Goal: Task Accomplishment & Management: Use online tool/utility

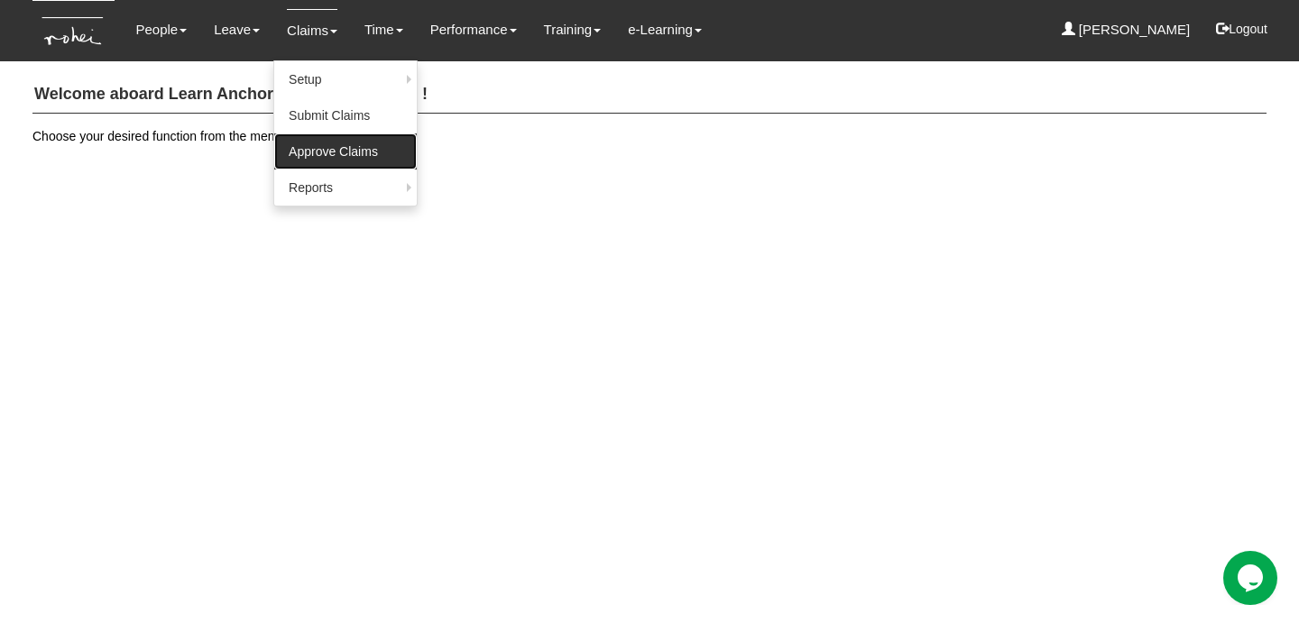
click at [318, 144] on link "Approve Claims" at bounding box center [345, 152] width 143 height 36
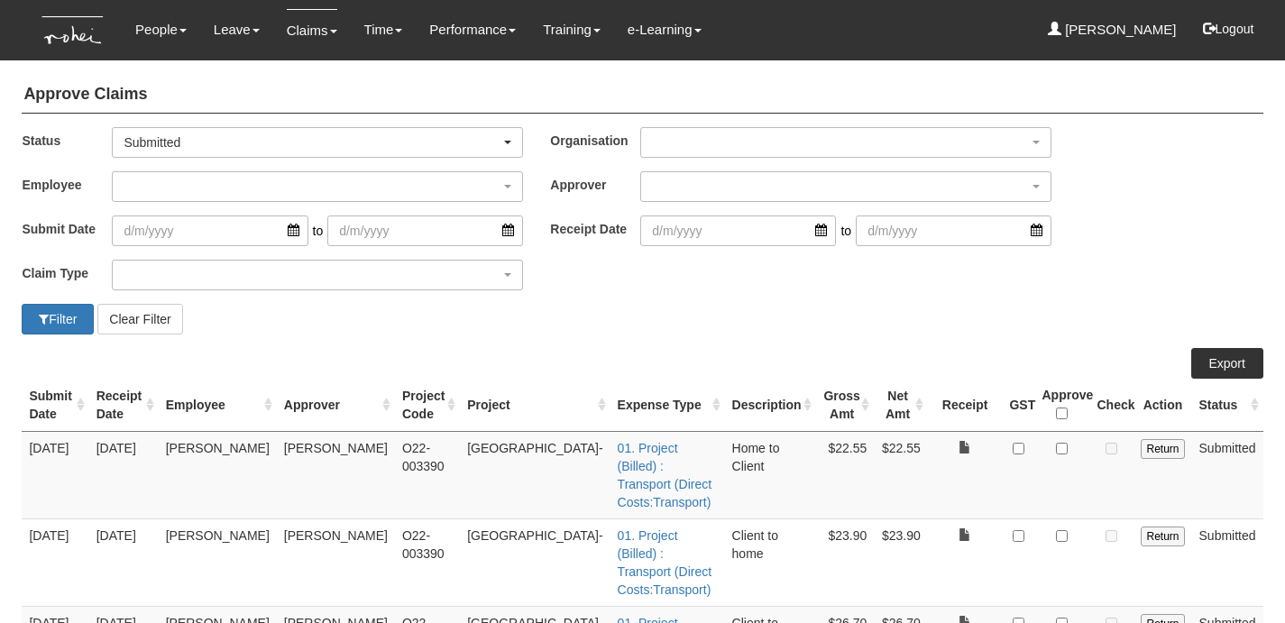
select select "50"
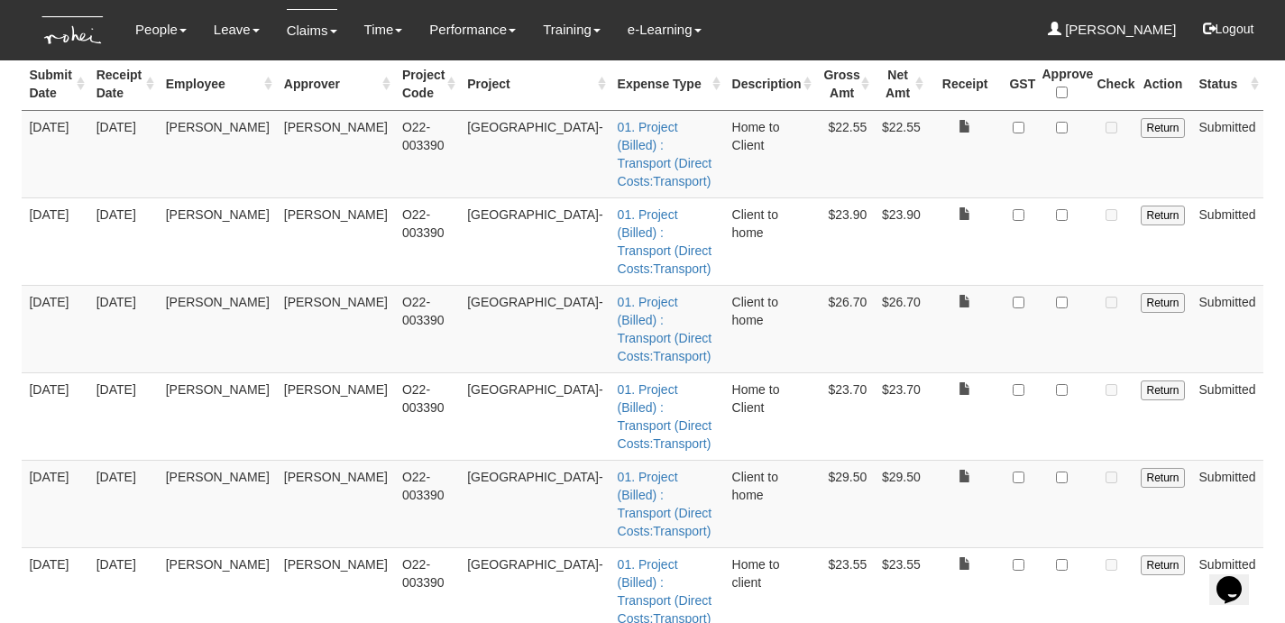
scroll to position [388, 0]
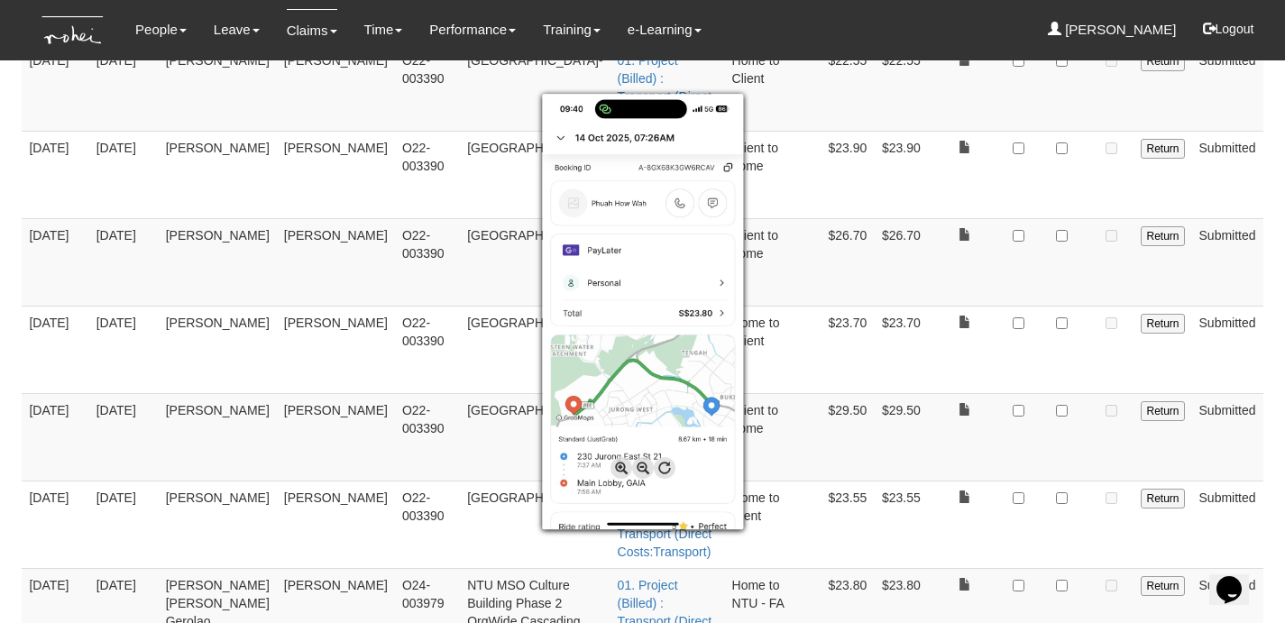
click at [1066, 480] on div at bounding box center [642, 311] width 1285 height 623
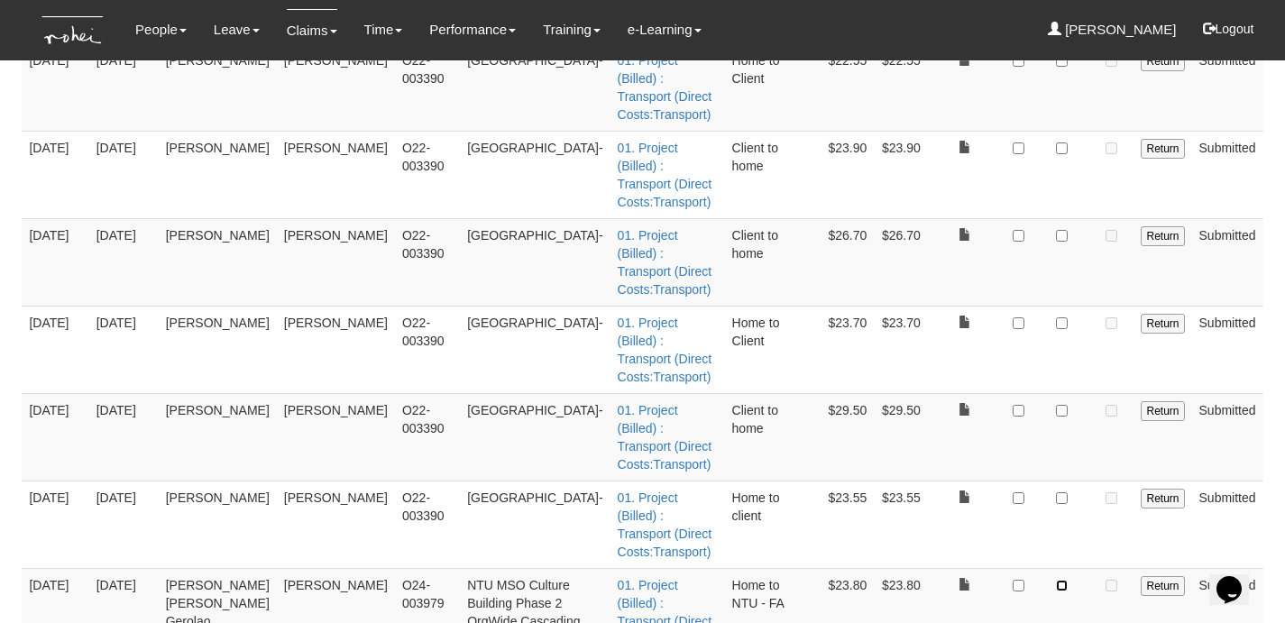
click at [1066, 580] on input "checkbox" at bounding box center [1062, 586] width 12 height 12
checkbox input "true"
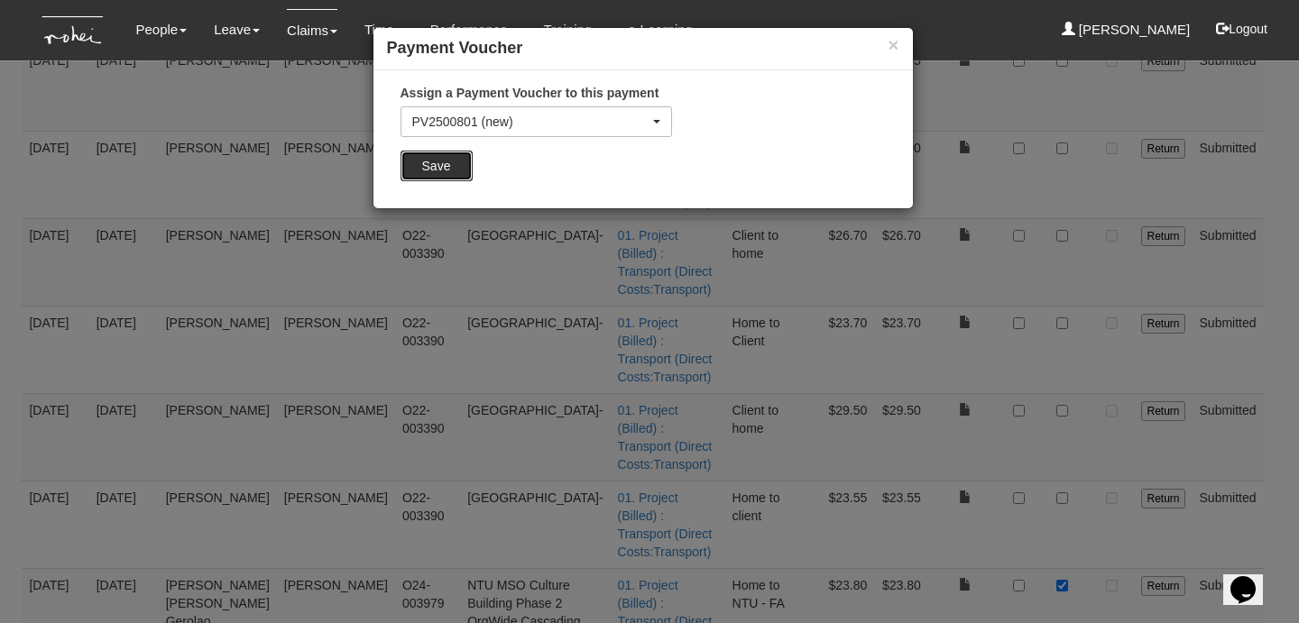
click at [447, 167] on input "Save" at bounding box center [437, 166] width 72 height 31
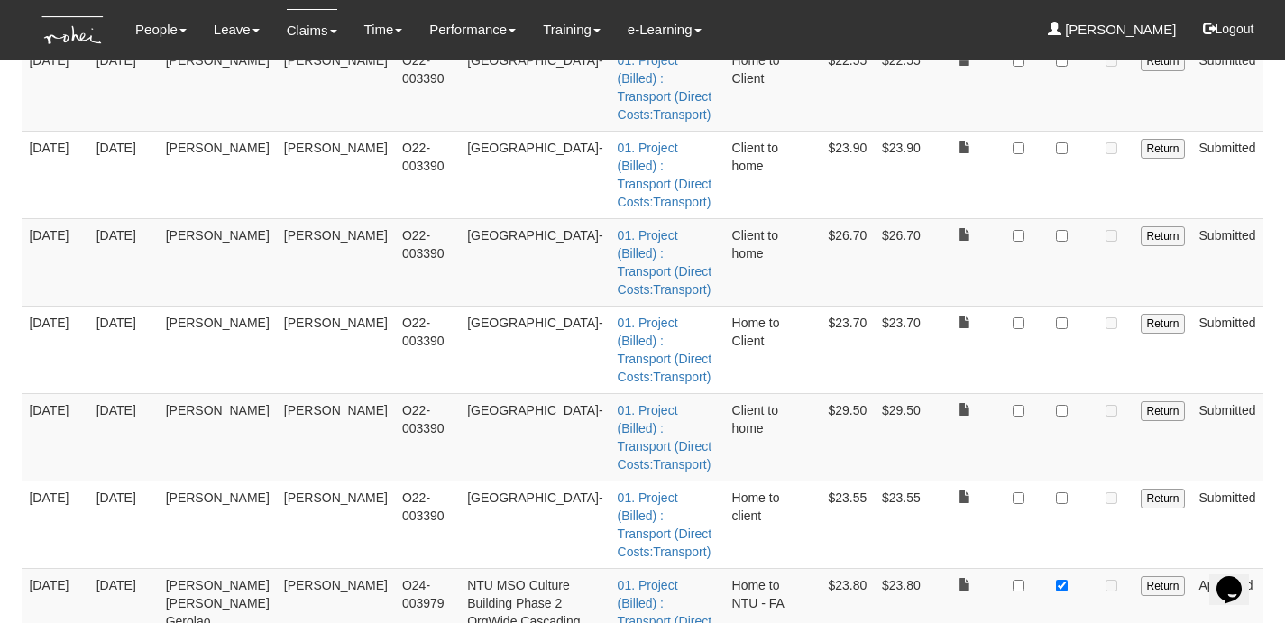
scroll to position [348, 0]
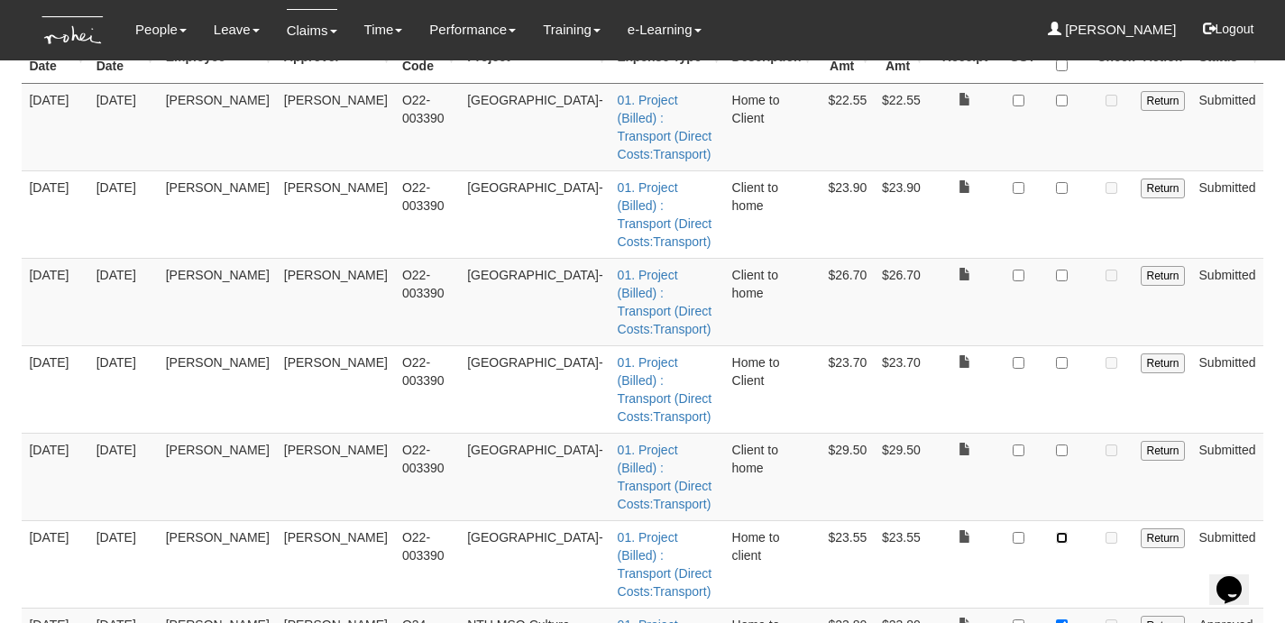
click at [1064, 532] on input "checkbox" at bounding box center [1062, 538] width 12 height 12
checkbox input "true"
click at [1063, 445] on input "checkbox" at bounding box center [1062, 451] width 12 height 12
checkbox input "true"
click at [1055, 346] on td at bounding box center [1062, 390] width 55 height 88
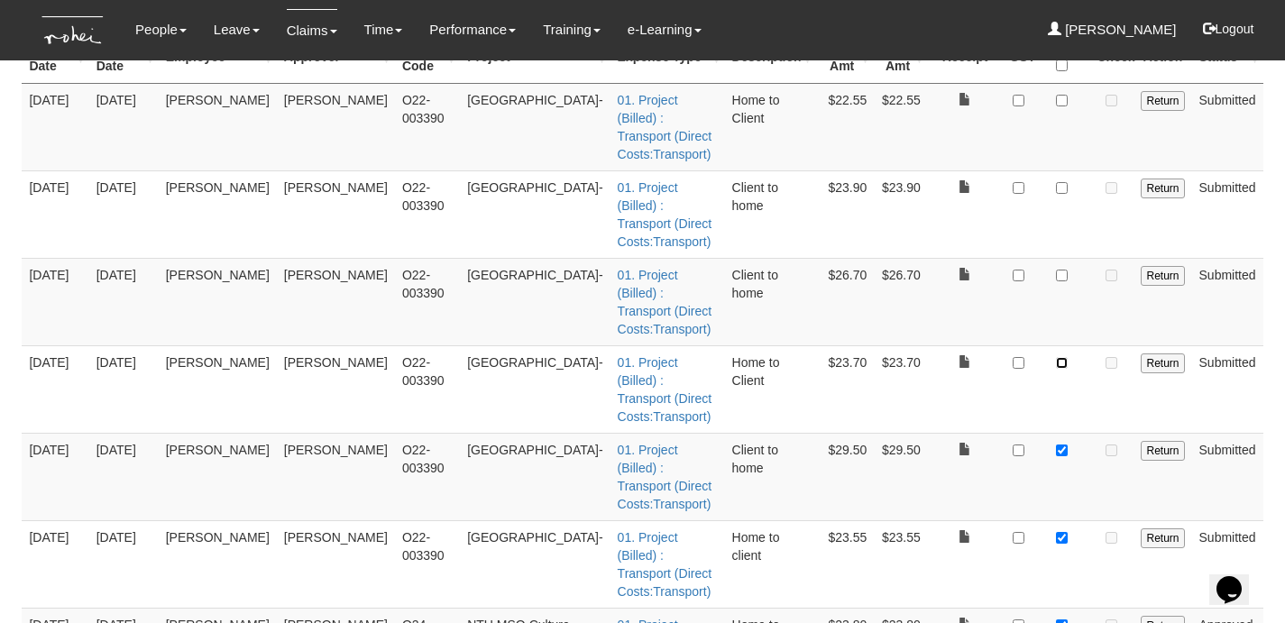
click at [1059, 357] on input "checkbox" at bounding box center [1062, 363] width 12 height 12
checkbox input "true"
click at [1060, 270] on input "checkbox" at bounding box center [1062, 276] width 12 height 12
checkbox input "true"
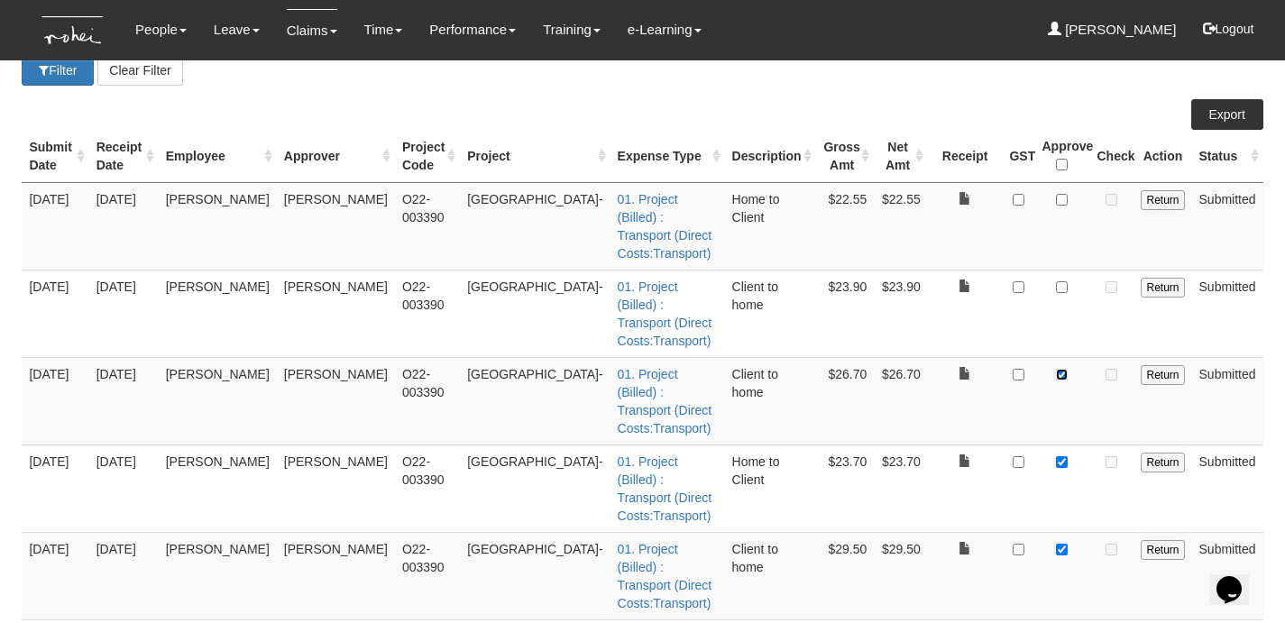
scroll to position [248, 0]
click at [1061, 282] on input "checkbox" at bounding box center [1062, 288] width 12 height 12
checkbox input "true"
click at [1062, 198] on input "checkbox" at bounding box center [1062, 201] width 12 height 12
checkbox input "true"
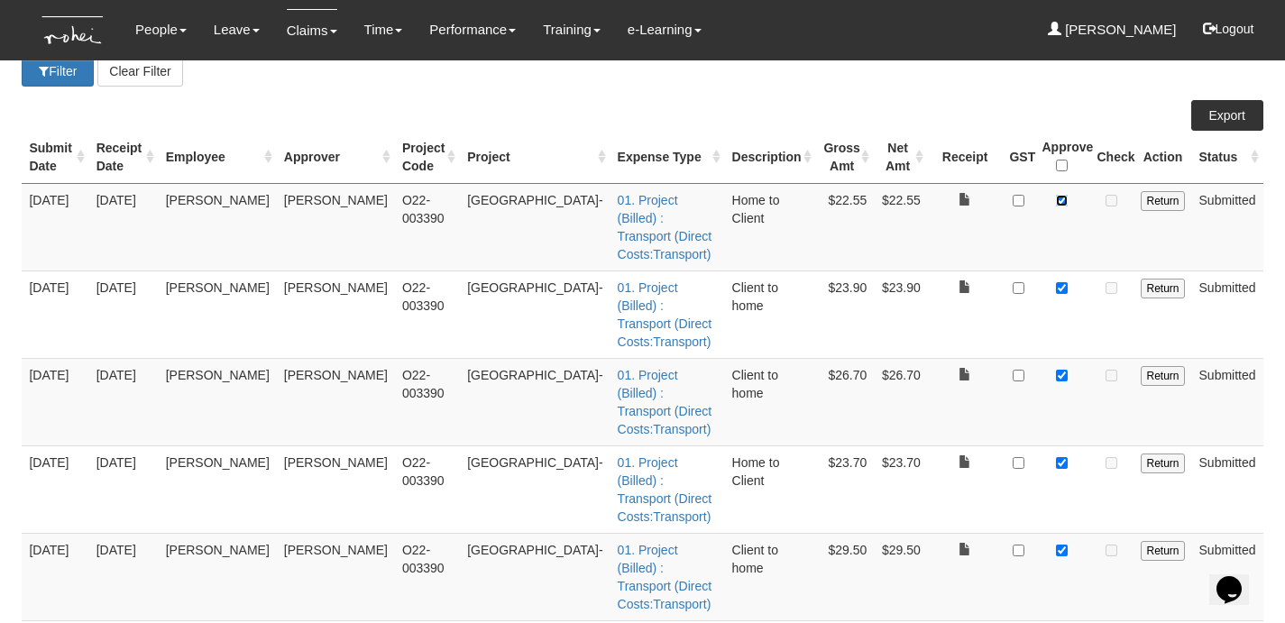
scroll to position [388, 0]
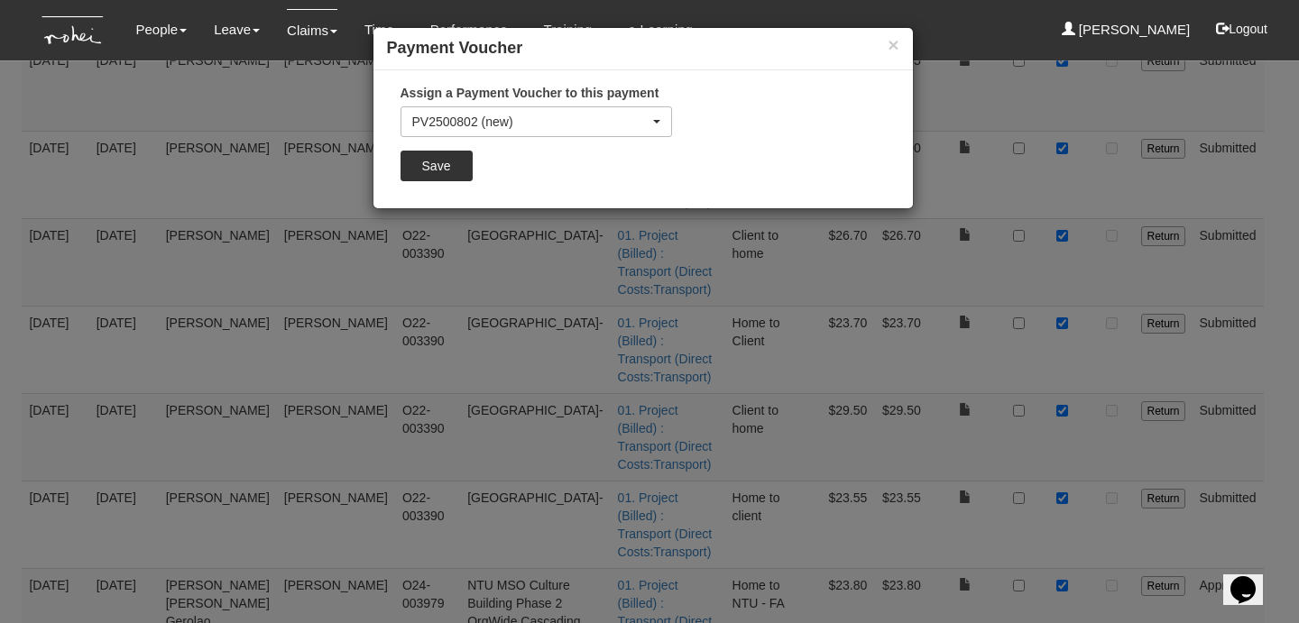
click at [441, 147] on div "Assign a Payment Voucher to this payment PV2500802 (new) PV2500801 PV2500800 PV…" at bounding box center [536, 139] width 299 height 111
click at [442, 161] on input "Save" at bounding box center [437, 166] width 72 height 31
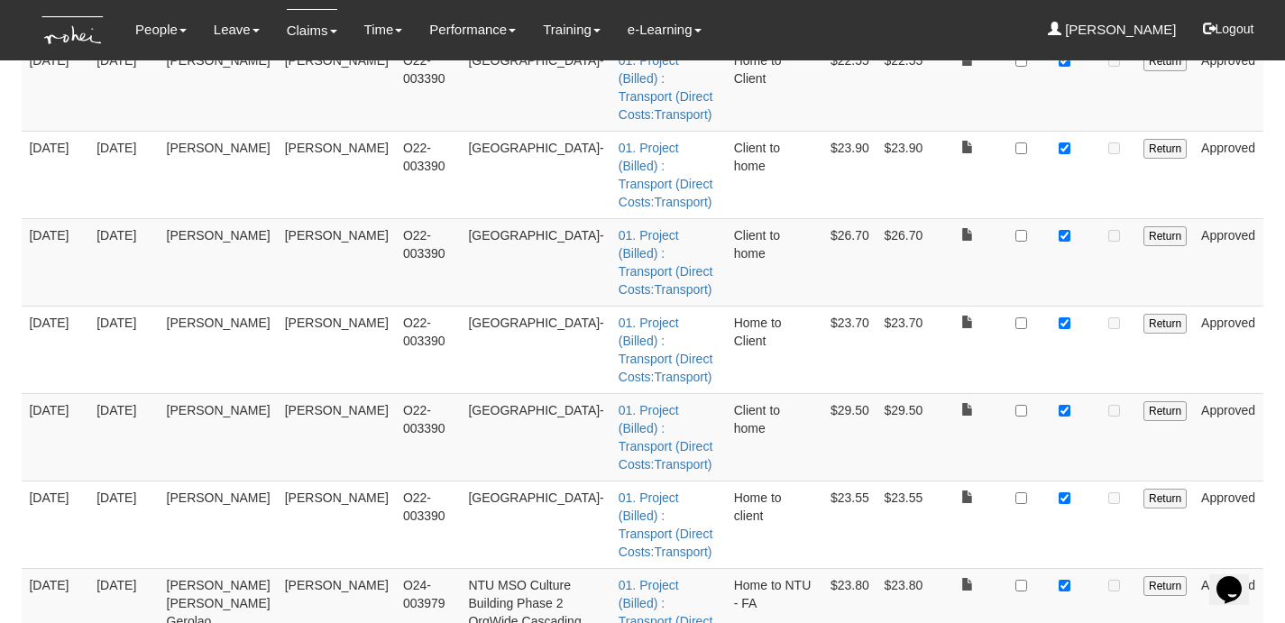
scroll to position [0, 0]
